Goal: Navigation & Orientation: Go to known website

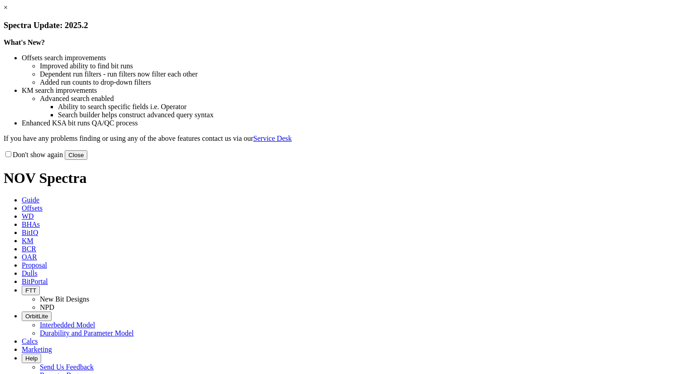
click at [8, 11] on link "×" at bounding box center [6, 8] width 4 height 8
click at [87, 160] on button "Close" at bounding box center [76, 155] width 23 height 10
click at [8, 11] on link "×" at bounding box center [6, 8] width 4 height 8
